Goal: Information Seeking & Learning: Learn about a topic

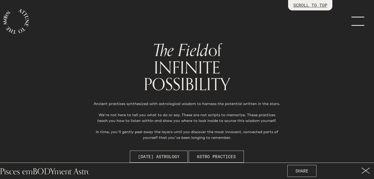
scroll to position [622, 0]
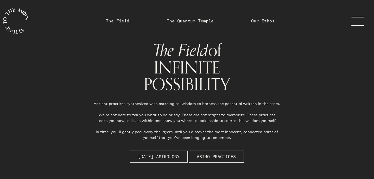
click at [153, 159] on span "[DATE] Astrology" at bounding box center [159, 156] width 42 height 6
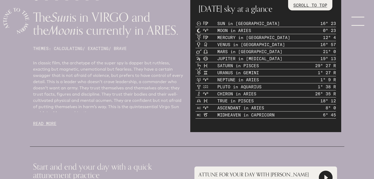
scroll to position [241, 0]
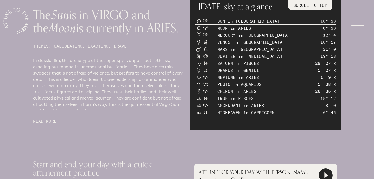
click at [39, 119] on p "READ MORE" at bounding box center [108, 121] width 151 height 6
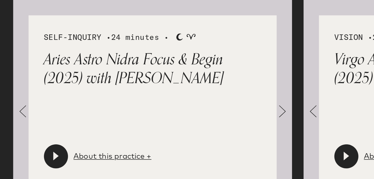
scroll to position [759, 0]
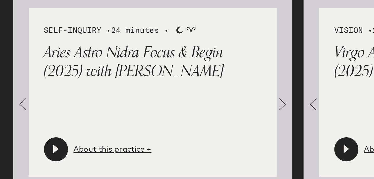
click at [179, 135] on span at bounding box center [179, 138] width 10 height 10
